Goal: Find contact information

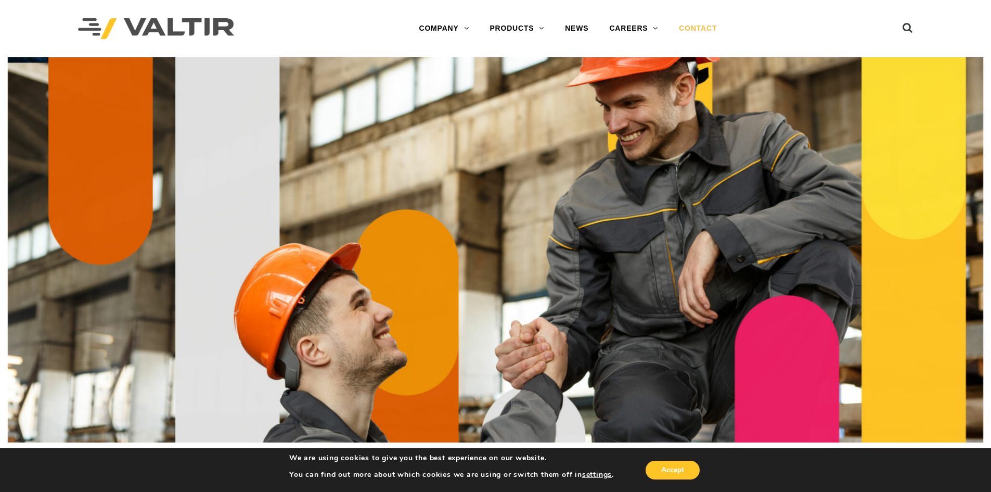
click at [168, 28] on img at bounding box center [156, 28] width 156 height 21
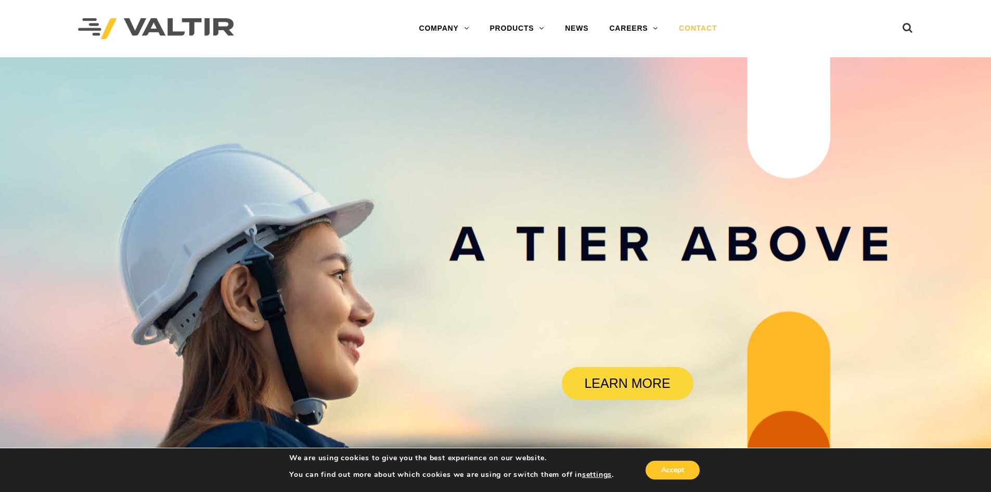
click at [682, 26] on link "CONTACT" at bounding box center [697, 28] width 59 height 21
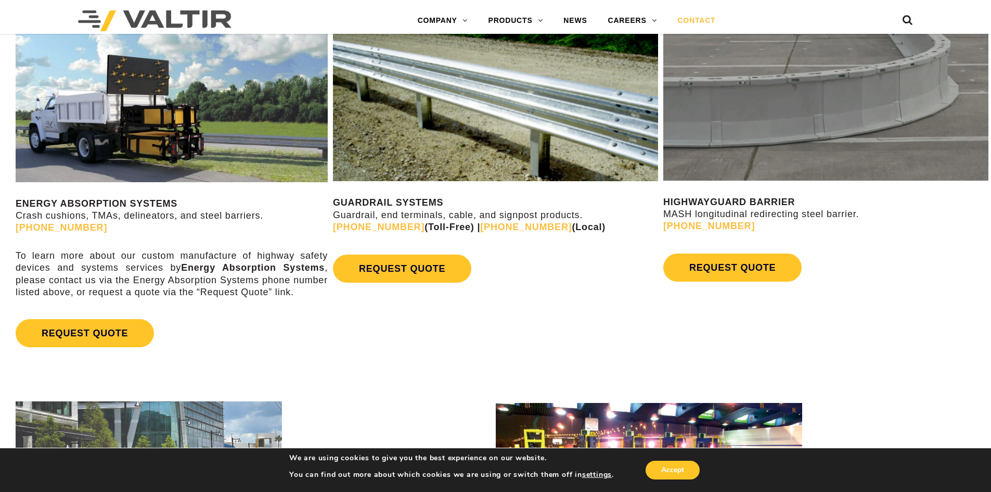
scroll to position [728, 0]
